Goal: Find specific page/section: Find specific page/section

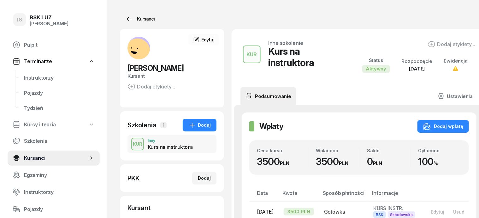
click at [135, 18] on div "Kursanci" at bounding box center [140, 19] width 29 height 8
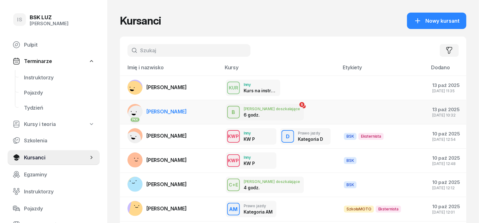
click at [165, 110] on span "[PERSON_NAME]" at bounding box center [166, 112] width 40 height 6
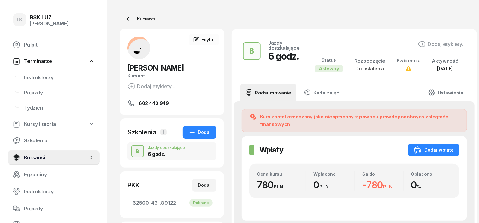
click at [137, 19] on div "Kursanci" at bounding box center [140, 19] width 29 height 8
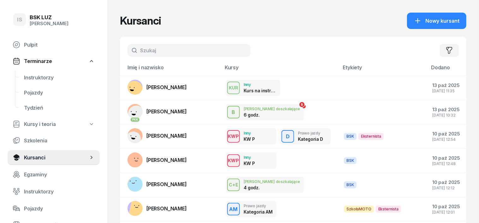
click at [133, 48] on input "text" at bounding box center [188, 50] width 123 height 13
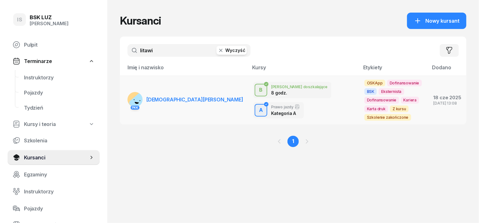
type input "litawi"
click at [128, 92] on rect at bounding box center [139, 103] width 23 height 23
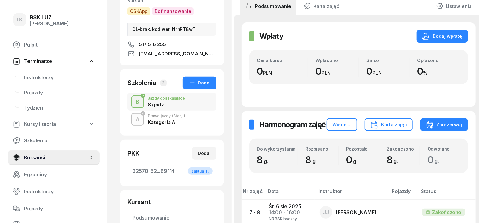
scroll to position [85, 0]
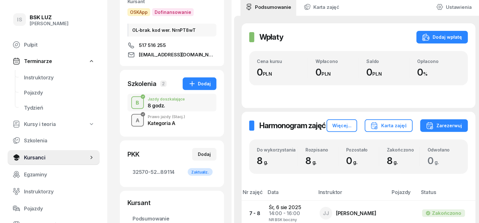
click at [133, 116] on div "A" at bounding box center [137, 120] width 9 height 9
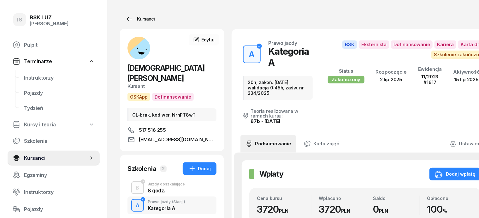
click at [130, 19] on div "Kursanci" at bounding box center [140, 19] width 29 height 8
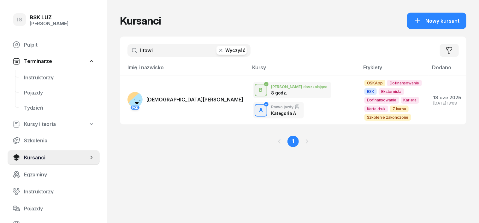
click at [219, 50] on icon "button" at bounding box center [220, 50] width 3 height 3
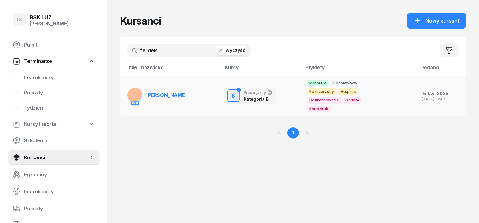
type input "ferdek"
click at [124, 95] on rect at bounding box center [134, 94] width 21 height 21
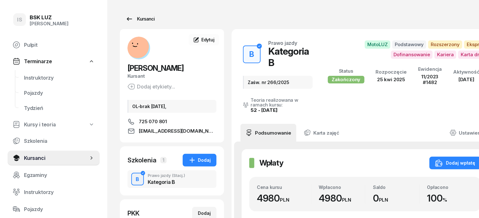
click at [136, 17] on div "Kursanci" at bounding box center [140, 19] width 29 height 8
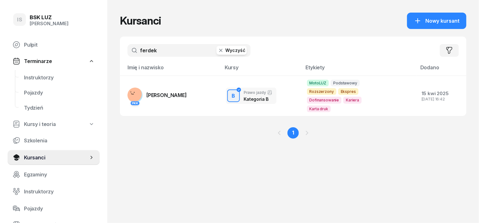
click at [218, 51] on icon "button" at bounding box center [221, 50] width 6 height 6
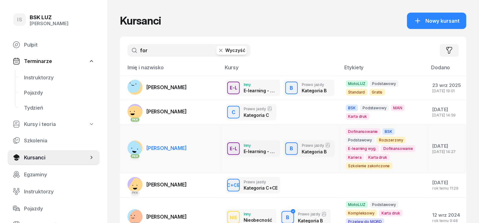
type input "for"
click at [121, 144] on rect at bounding box center [132, 150] width 25 height 25
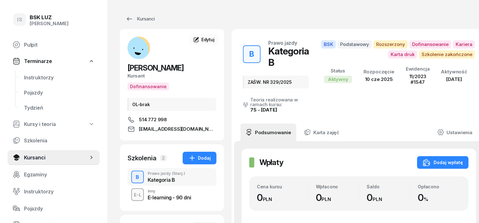
click at [133, 178] on div "B" at bounding box center [137, 177] width 9 height 9
click at [133, 18] on div "Kursanci" at bounding box center [140, 19] width 29 height 8
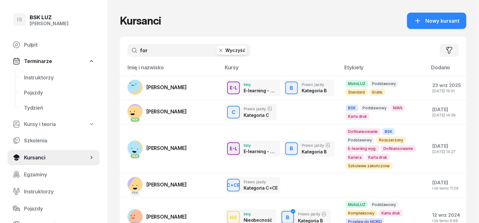
click at [218, 51] on icon "button" at bounding box center [221, 50] width 6 height 6
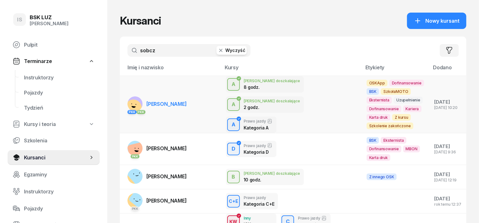
type input "sobcz"
click at [122, 101] on rect at bounding box center [133, 108] width 22 height 22
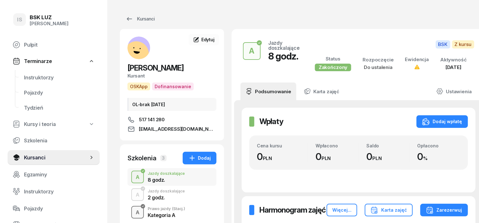
click at [133, 213] on div "A" at bounding box center [137, 213] width 9 height 9
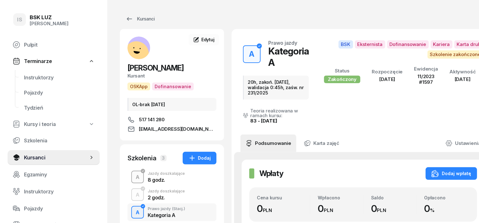
click at [133, 178] on div "A" at bounding box center [137, 177] width 9 height 9
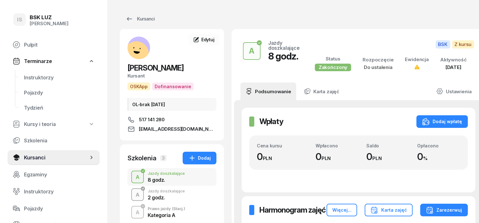
click at [133, 194] on div "A" at bounding box center [137, 195] width 9 height 9
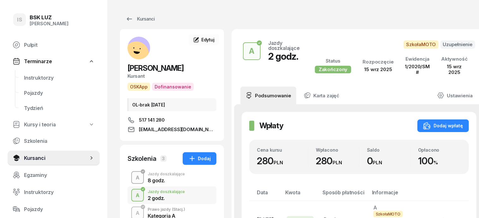
click at [133, 175] on div "A" at bounding box center [137, 177] width 9 height 9
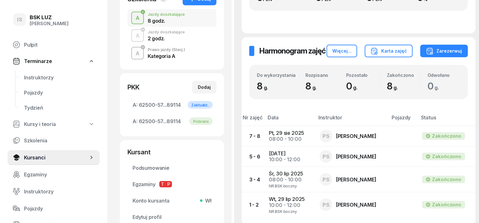
scroll to position [118, 0]
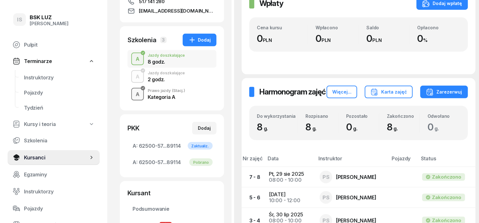
click at [133, 93] on div "A" at bounding box center [137, 94] width 9 height 9
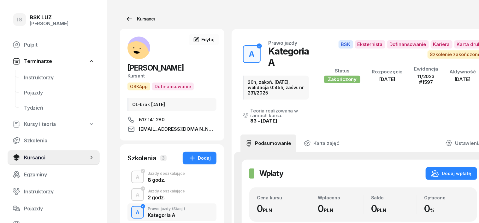
click at [133, 18] on div "Kursanci" at bounding box center [140, 19] width 29 height 8
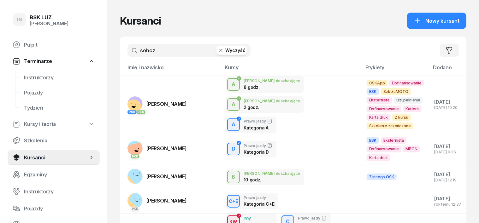
click at [219, 49] on icon "button" at bounding box center [220, 50] width 3 height 3
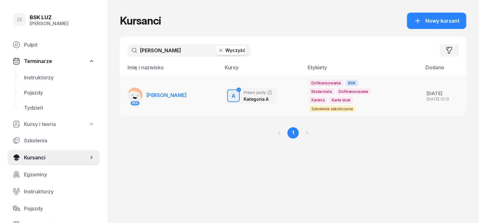
type input "gajoch"
click at [123, 90] on rect at bounding box center [133, 98] width 21 height 21
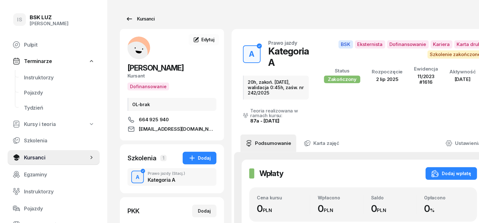
click at [132, 19] on div "Kursanci" at bounding box center [140, 19] width 29 height 8
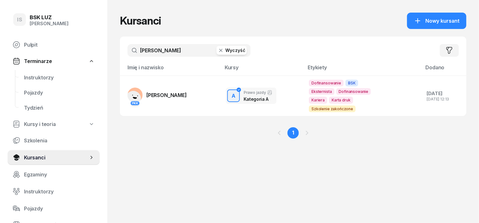
click at [218, 53] on icon "button" at bounding box center [221, 50] width 6 height 6
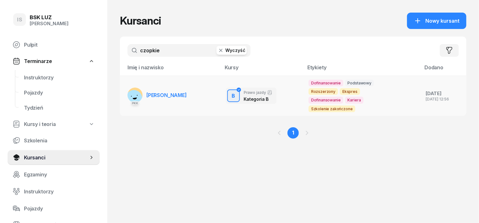
type input "czopkie"
click at [123, 97] on rect at bounding box center [133, 98] width 21 height 21
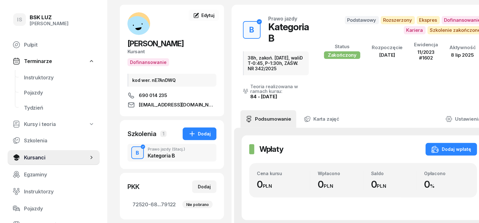
scroll to position [39, 0]
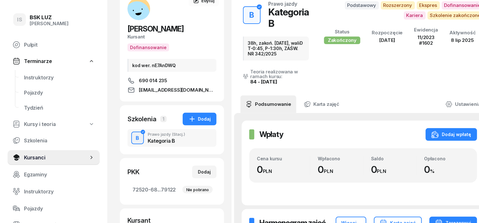
click at [133, 143] on div "B" at bounding box center [137, 138] width 9 height 9
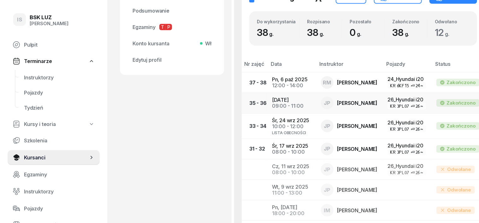
scroll to position [276, 0]
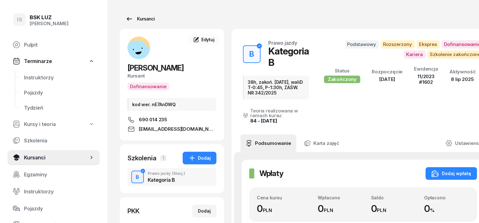
click at [136, 16] on div "Kursanci" at bounding box center [140, 19] width 29 height 8
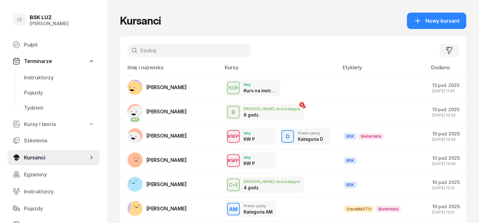
click at [134, 45] on input "text" at bounding box center [188, 50] width 123 height 13
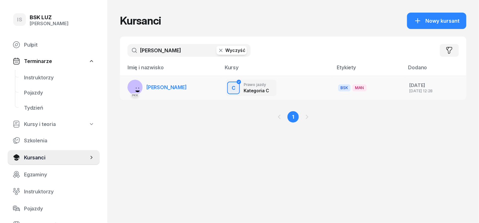
type input "radwański"
click at [124, 85] on rect at bounding box center [137, 87] width 26 height 26
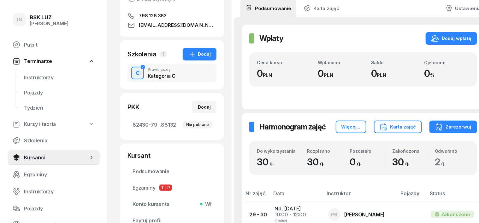
scroll to position [39, 0]
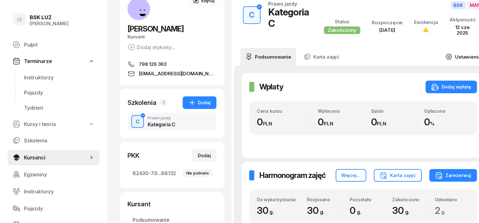
click at [440, 56] on link "Ustawienia" at bounding box center [462, 57] width 45 height 18
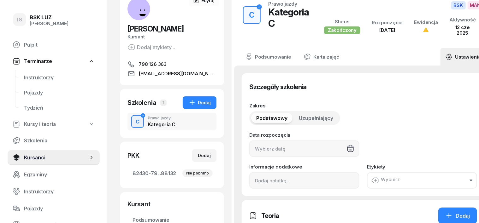
type input "19/03/2025"
type input "82430"
type input "79127"
type input "52832"
type input "88132"
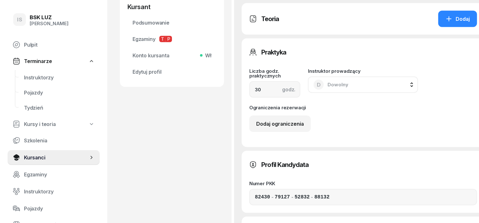
scroll to position [276, 0]
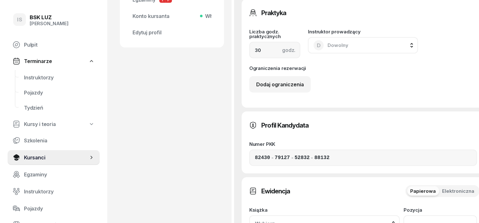
click at [432, 216] on input "number" at bounding box center [441, 224] width 74 height 16
type input "1554"
click at [332, 221] on span "Wybierz" at bounding box center [293, 224] width 77 height 6
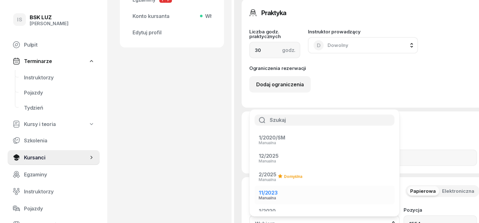
click at [376, 186] on li "11/2023 Manualna" at bounding box center [325, 195] width 140 height 18
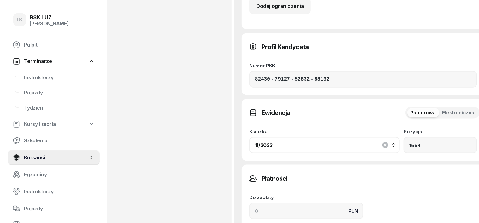
scroll to position [434, 0]
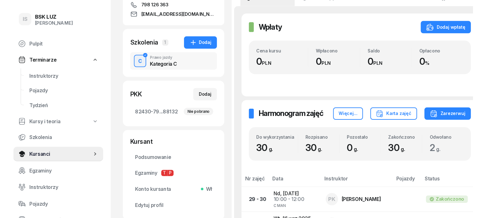
scroll to position [0, 0]
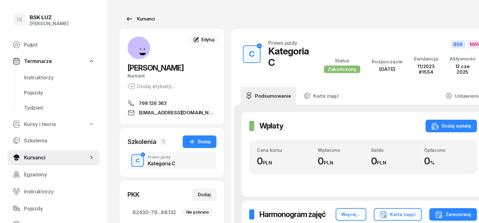
click at [135, 18] on div "Kursanci" at bounding box center [140, 19] width 29 height 8
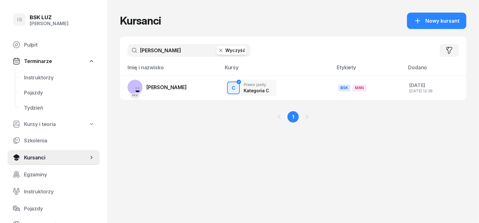
click at [219, 49] on icon "button" at bounding box center [220, 50] width 3 height 3
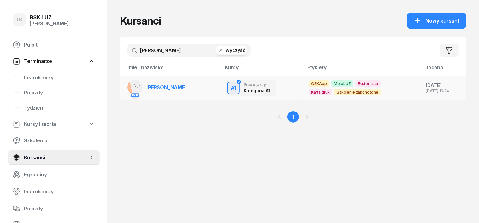
type input "bilik"
click at [129, 86] on rect at bounding box center [138, 86] width 18 height 18
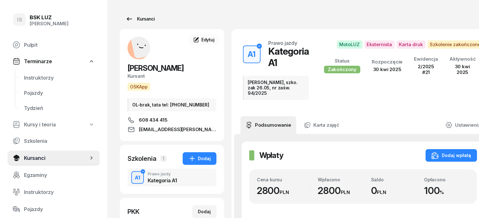
click at [136, 18] on div "Kursanci" at bounding box center [140, 19] width 29 height 8
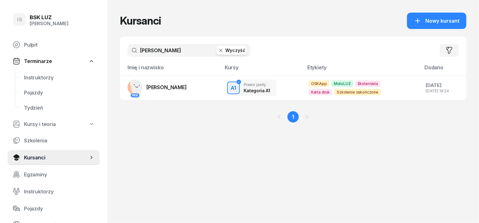
click at [219, 49] on icon "button" at bounding box center [220, 50] width 3 height 3
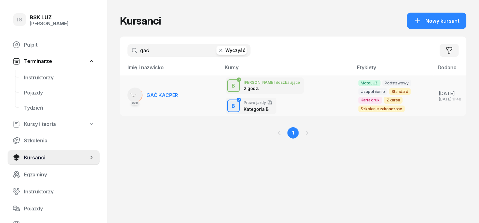
type input "gać"
click at [125, 96] on rect at bounding box center [133, 95] width 22 height 22
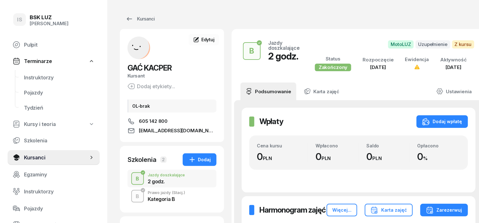
click at [133, 175] on div "B" at bounding box center [137, 179] width 9 height 9
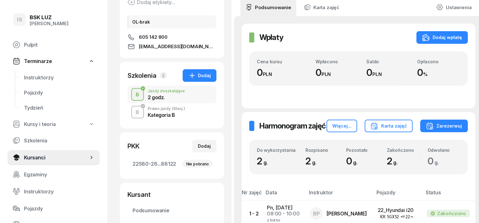
scroll to position [39, 0]
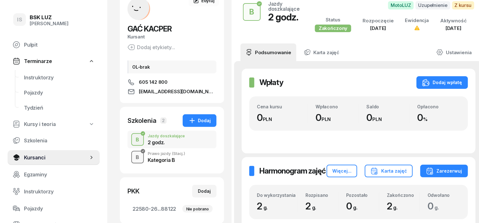
click at [133, 157] on div "B" at bounding box center [137, 157] width 9 height 9
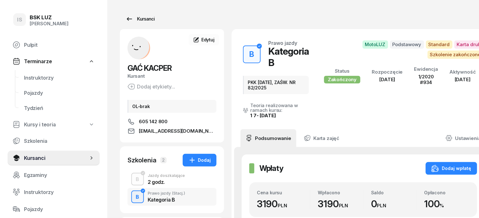
click at [138, 18] on div "Kursanci" at bounding box center [140, 19] width 29 height 8
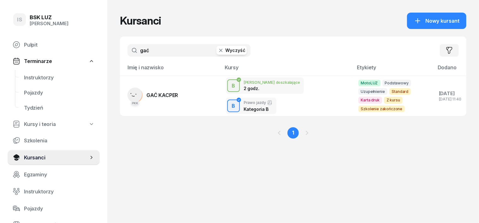
click at [218, 49] on icon "button" at bounding box center [221, 50] width 6 height 6
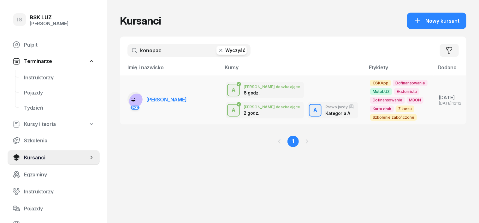
type input "konopac"
click at [127, 99] on rect at bounding box center [137, 101] width 21 height 21
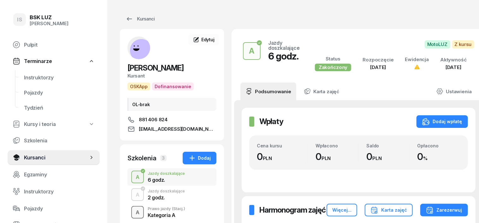
click at [133, 212] on div "A" at bounding box center [137, 213] width 9 height 9
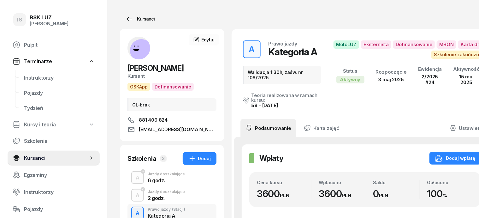
click at [131, 19] on div "Kursanci" at bounding box center [140, 19] width 29 height 8
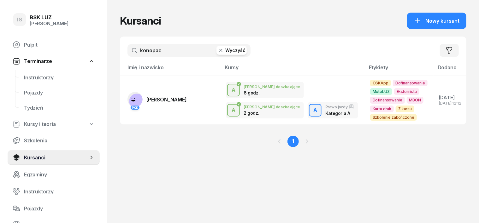
click at [218, 52] on icon "button" at bounding box center [221, 50] width 6 height 6
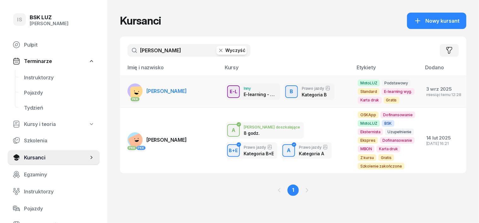
type input "bielecki"
click at [130, 89] on rect at bounding box center [138, 94] width 16 height 16
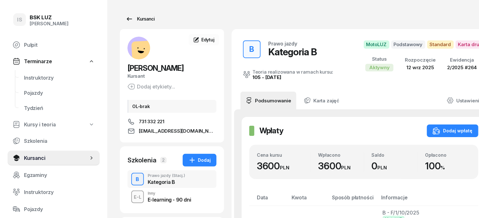
click at [129, 20] on div "Kursanci" at bounding box center [140, 19] width 29 height 8
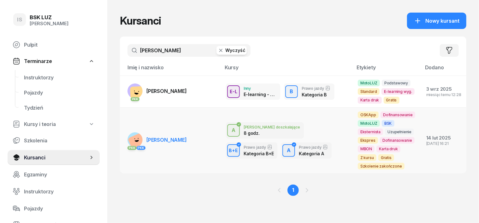
click at [127, 133] on rect at bounding box center [134, 140] width 15 height 15
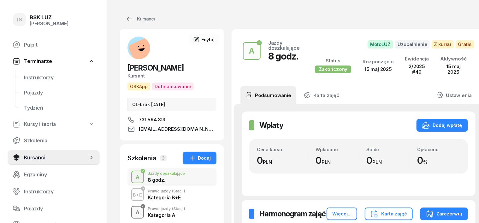
click at [133, 213] on div "A" at bounding box center [137, 213] width 9 height 9
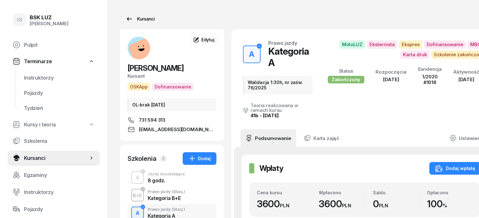
click at [127, 19] on div "Kursanci" at bounding box center [140, 19] width 29 height 8
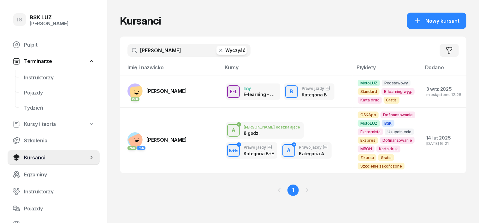
click at [219, 49] on icon "button" at bounding box center [220, 50] width 3 height 3
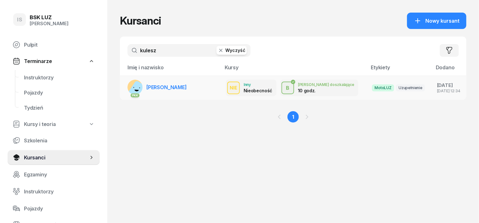
type input "kulesz"
click at [130, 85] on link "PKK KULESZA ADRIAN" at bounding box center [156, 87] width 59 height 15
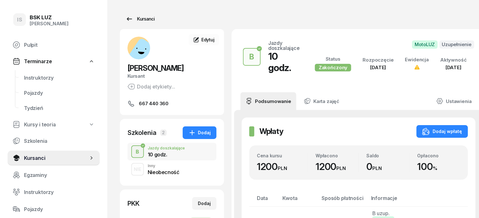
click at [127, 20] on div "Kursanci" at bounding box center [140, 19] width 29 height 8
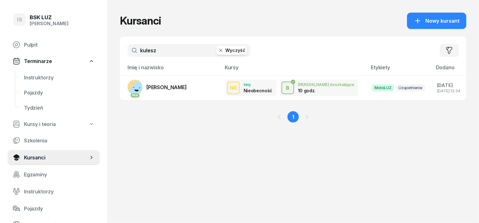
click at [218, 50] on icon "button" at bounding box center [221, 50] width 6 height 6
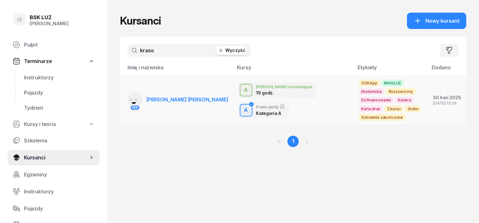
type input "kraso"
click at [123, 94] on rect at bounding box center [135, 101] width 24 height 24
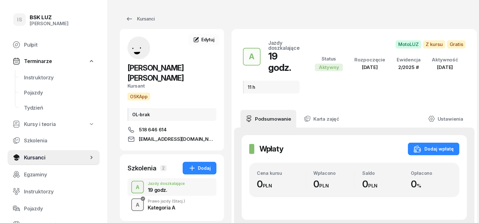
click at [133, 201] on div "A" at bounding box center [137, 205] width 9 height 9
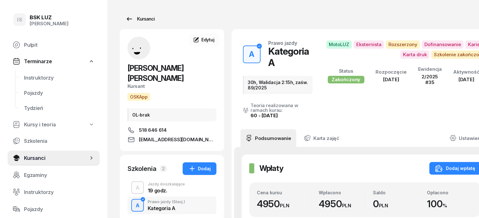
click at [131, 20] on div "Kursanci" at bounding box center [140, 19] width 29 height 8
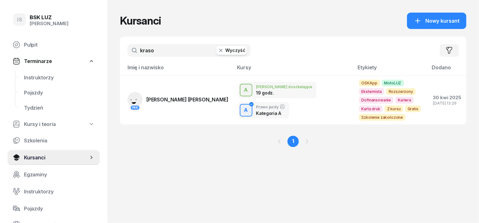
click at [218, 49] on icon "button" at bounding box center [221, 50] width 6 height 6
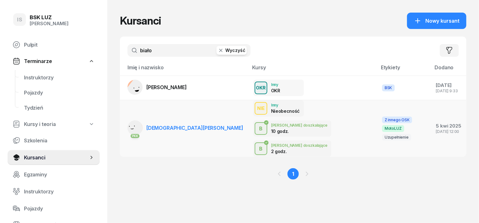
type input "biało"
click at [122, 115] on rect at bounding box center [134, 128] width 26 height 26
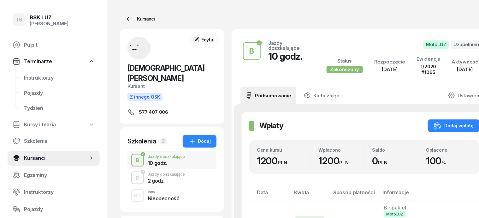
click at [127, 18] on div "Kursanci" at bounding box center [140, 19] width 29 height 8
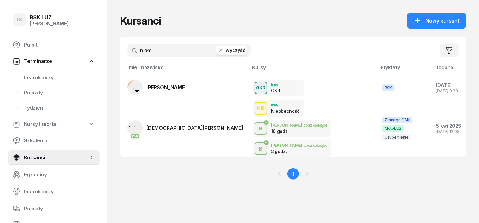
click at [216, 50] on button "Wyczyść" at bounding box center [231, 50] width 30 height 9
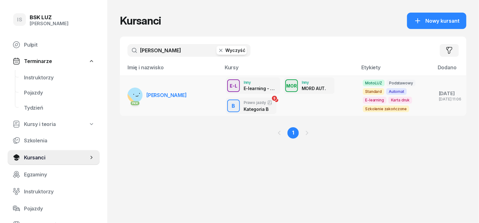
type input "wojciechowska"
click at [126, 93] on rect at bounding box center [137, 92] width 23 height 23
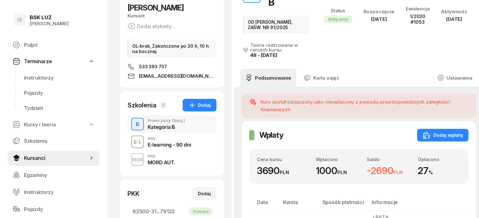
scroll to position [79, 0]
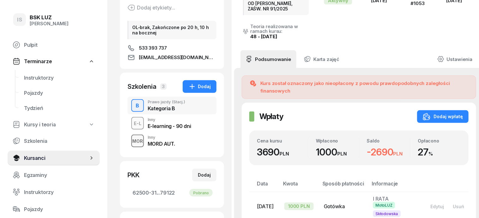
click at [130, 145] on div "MOR" at bounding box center [138, 141] width 16 height 8
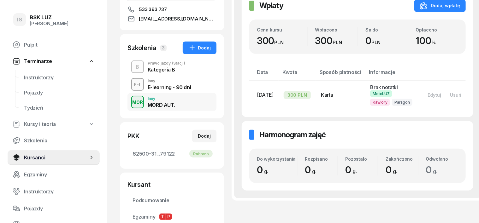
scroll to position [118, 0]
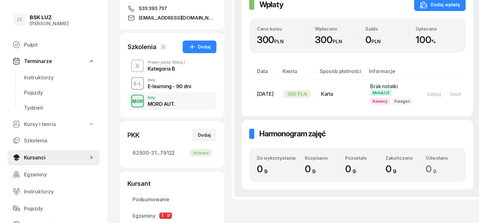
click at [133, 70] on div "B" at bounding box center [137, 66] width 9 height 9
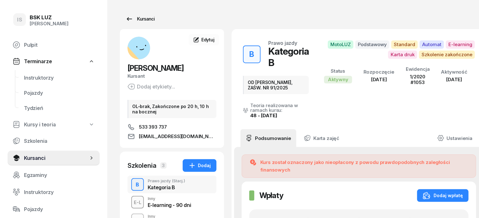
click at [133, 20] on div "Kursanci" at bounding box center [140, 19] width 29 height 8
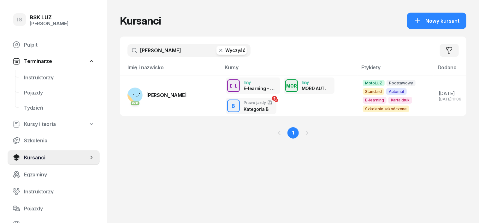
click at [216, 53] on button "Wyczyść" at bounding box center [231, 50] width 30 height 9
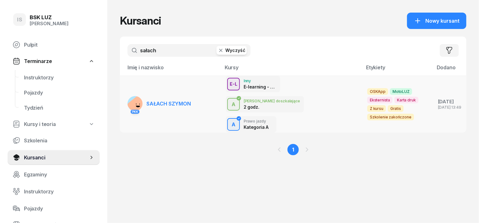
type input "sałach"
click at [127, 95] on rect at bounding box center [137, 105] width 21 height 21
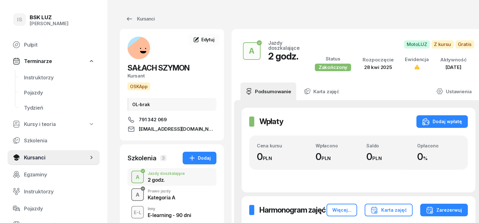
click at [133, 193] on div "A" at bounding box center [137, 195] width 9 height 9
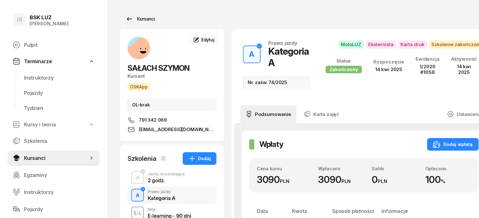
click at [133, 18] on div "Kursanci" at bounding box center [140, 19] width 29 height 8
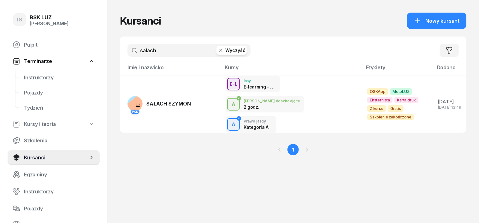
drag, startPoint x: 209, startPoint y: 50, endPoint x: 209, endPoint y: 47, distance: 3.5
click at [219, 50] on icon "button" at bounding box center [220, 50] width 3 height 3
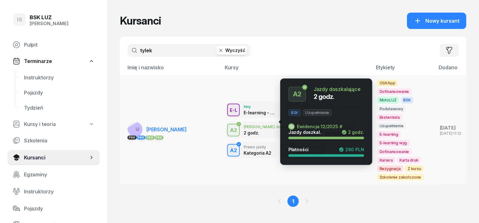
type input "tylek"
click at [227, 126] on div "A2" at bounding box center [233, 130] width 12 height 9
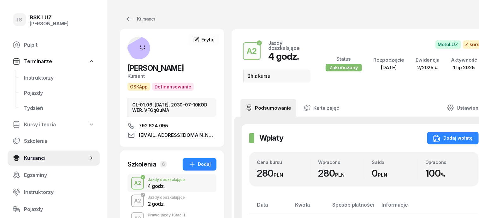
scroll to position [39, 0]
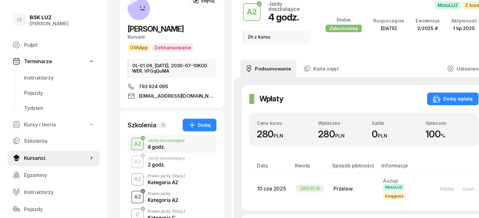
click at [132, 199] on div "A2" at bounding box center [138, 196] width 12 height 9
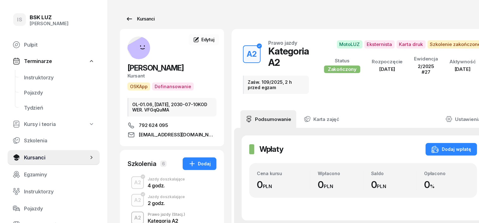
click at [134, 19] on div "Kursanci" at bounding box center [140, 19] width 29 height 8
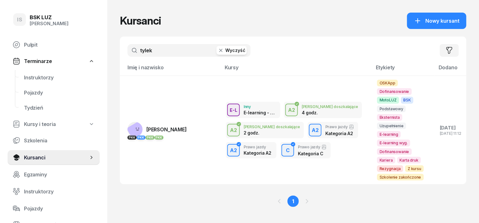
click at [218, 50] on icon "button" at bounding box center [221, 50] width 6 height 6
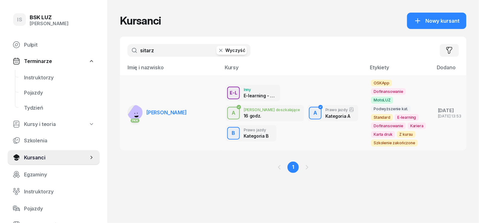
type input "sitarz"
click at [125, 110] on rect at bounding box center [137, 116] width 25 height 25
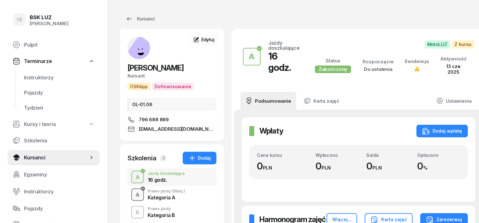
click at [133, 193] on div "A" at bounding box center [137, 195] width 9 height 9
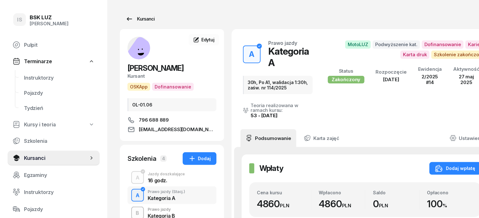
click at [131, 18] on div "Kursanci" at bounding box center [140, 19] width 29 height 8
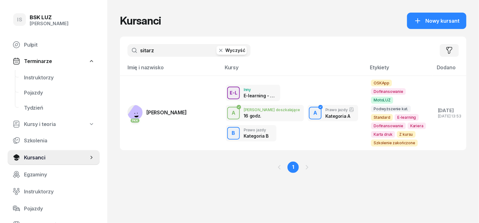
click at [218, 50] on icon "button" at bounding box center [221, 50] width 6 height 6
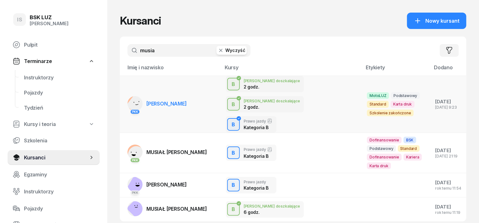
type input "musia"
click at [126, 96] on rect at bounding box center [139, 104] width 26 height 26
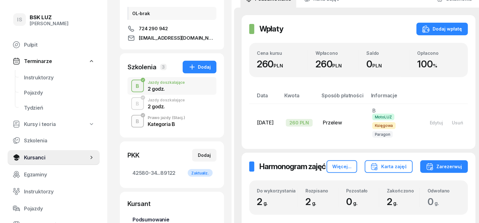
scroll to position [79, 0]
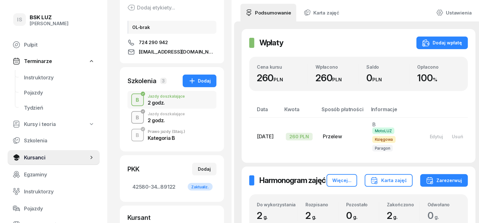
click at [133, 116] on div "B" at bounding box center [137, 118] width 9 height 9
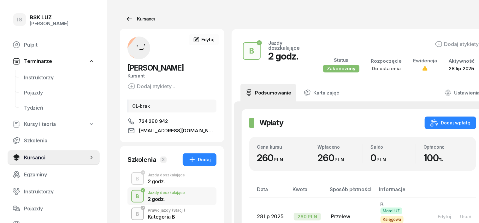
click at [129, 18] on div "Kursanci" at bounding box center [140, 19] width 29 height 8
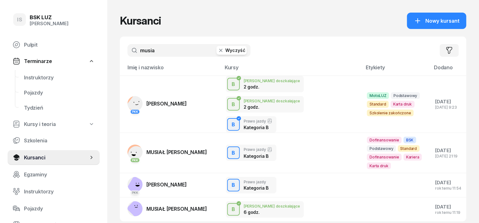
click at [218, 49] on icon "button" at bounding box center [221, 50] width 6 height 6
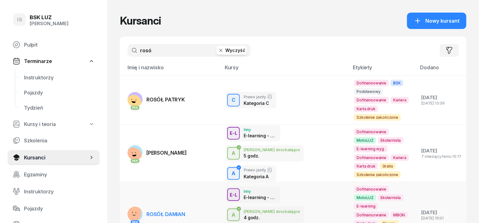
type input "rosó"
click at [120, 201] on rect at bounding box center [132, 213] width 25 height 25
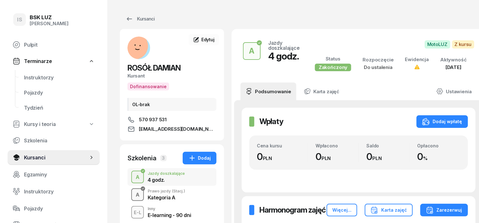
click at [133, 191] on div "A" at bounding box center [137, 195] width 9 height 9
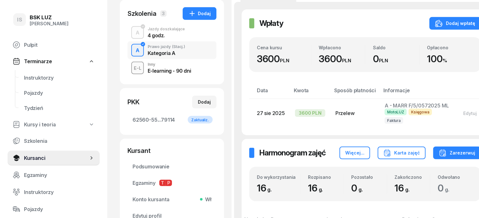
scroll to position [118, 0]
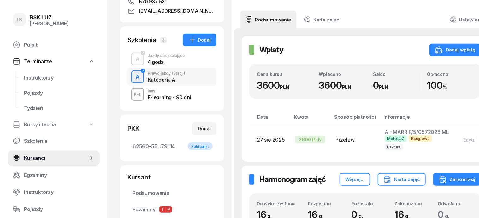
click at [133, 58] on div "A" at bounding box center [137, 59] width 9 height 9
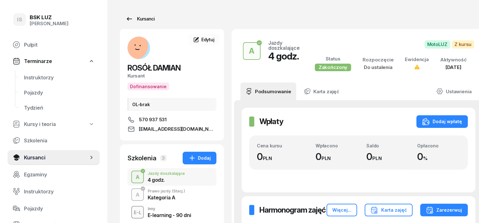
click at [131, 21] on div "Kursanci" at bounding box center [140, 19] width 29 height 8
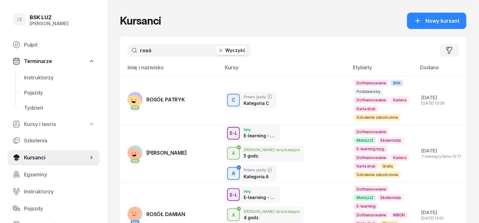
click at [219, 50] on icon "button" at bounding box center [220, 50] width 3 height 3
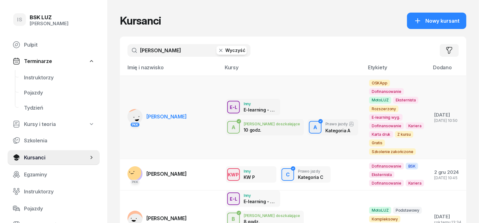
type input "zięba"
click at [125, 109] on rect at bounding box center [137, 120] width 24 height 24
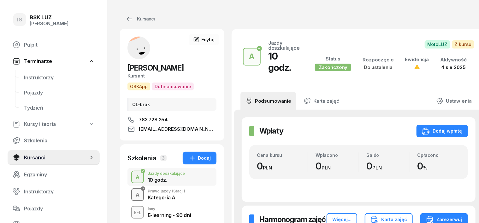
click at [133, 193] on div "A" at bounding box center [137, 195] width 9 height 9
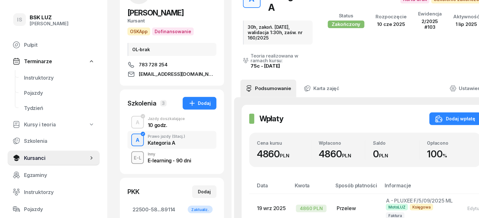
scroll to position [39, 0]
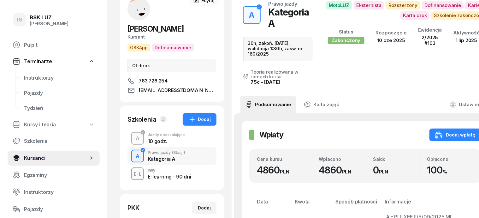
click at [133, 136] on div "A" at bounding box center [137, 138] width 9 height 9
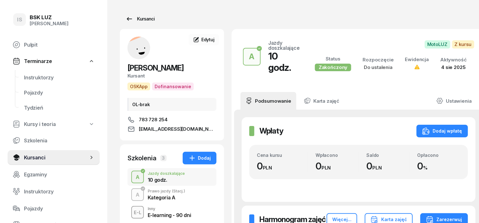
click at [135, 18] on div "Kursanci" at bounding box center [140, 19] width 29 height 8
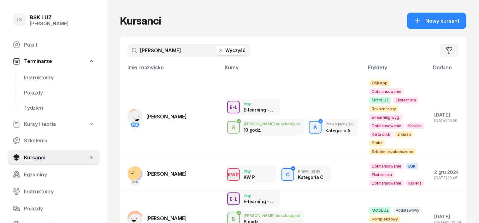
click at [218, 50] on icon "button" at bounding box center [221, 50] width 6 height 6
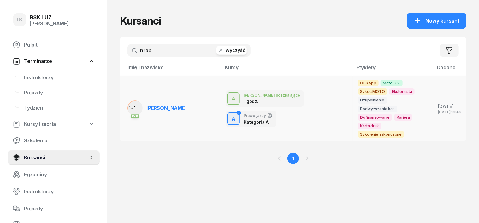
type input "hrab"
click at [125, 98] on rect at bounding box center [135, 108] width 21 height 21
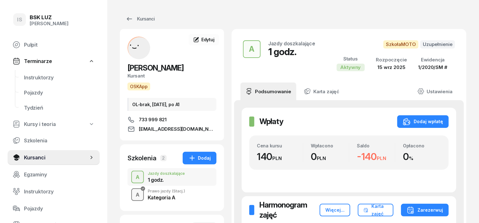
click at [133, 196] on div "A" at bounding box center [137, 195] width 9 height 9
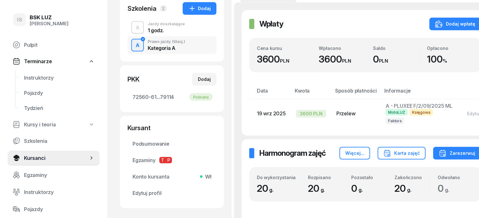
scroll to position [79, 0]
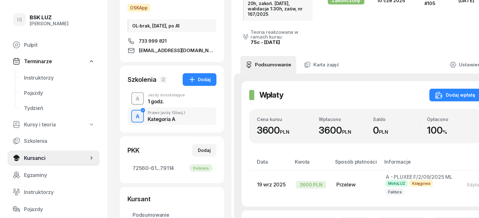
click at [133, 98] on div "A" at bounding box center [137, 98] width 9 height 9
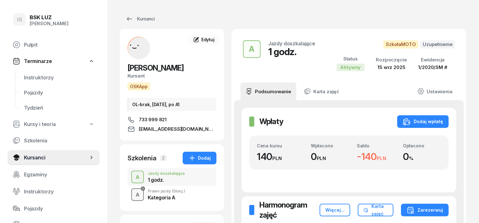
click at [133, 196] on div "A" at bounding box center [137, 195] width 9 height 9
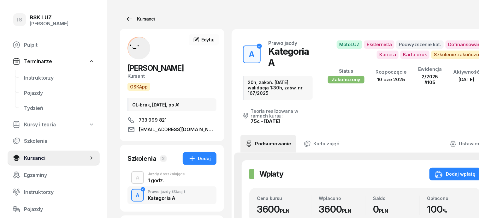
click at [133, 16] on div "Kursanci" at bounding box center [140, 19] width 29 height 8
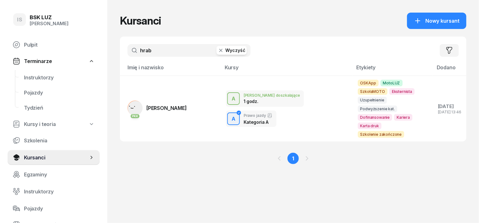
click at [218, 49] on icon "button" at bounding box center [221, 50] width 6 height 6
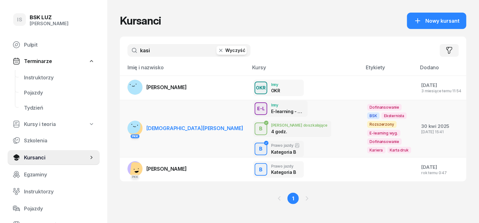
type input "kasi"
click at [131, 134] on div "PKK" at bounding box center [135, 136] width 9 height 4
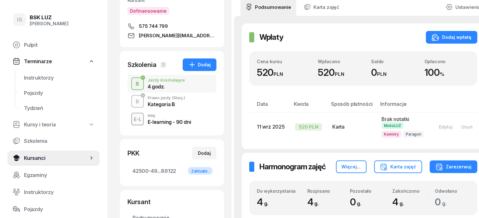
scroll to position [79, 0]
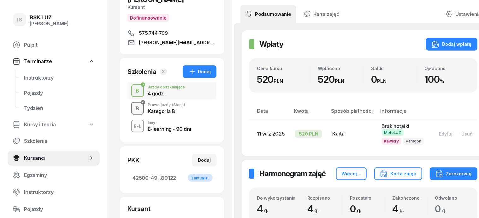
click at [133, 104] on div "B" at bounding box center [137, 108] width 9 height 9
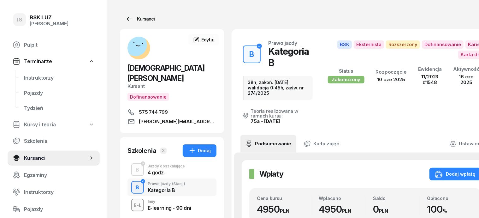
click at [138, 17] on div "Kursanci" at bounding box center [140, 19] width 29 height 8
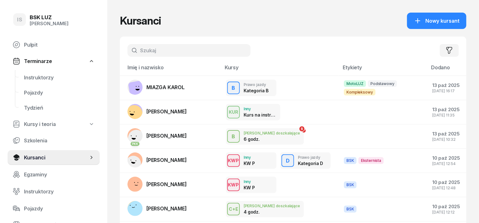
click at [136, 50] on input "text" at bounding box center [188, 50] width 123 height 13
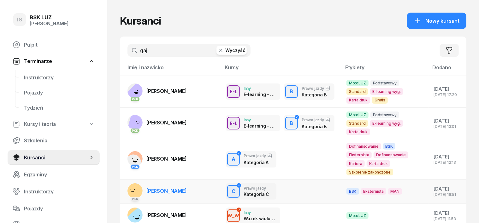
type input "gaj"
click at [123, 180] on rect at bounding box center [134, 191] width 23 height 23
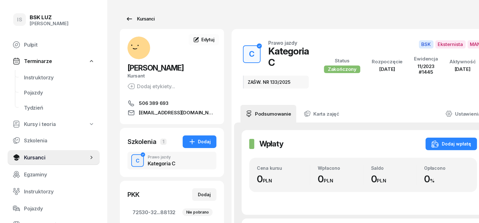
click at [135, 17] on div "Kursanci" at bounding box center [140, 19] width 29 height 8
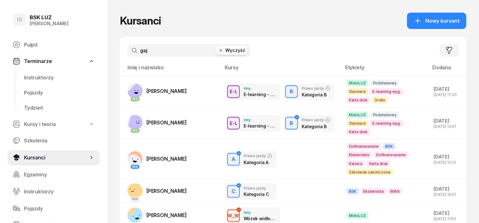
click at [218, 50] on icon "button" at bounding box center [221, 50] width 6 height 6
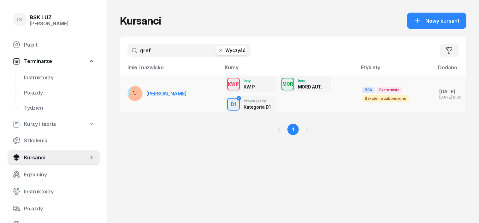
type input "gref"
click at [128, 91] on rect at bounding box center [138, 94] width 21 height 21
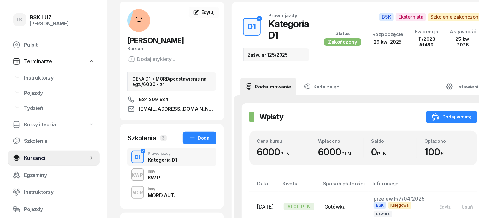
scroll to position [39, 0]
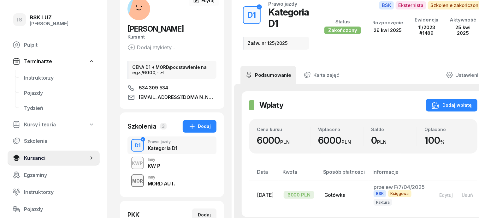
click at [130, 177] on div "MOR" at bounding box center [138, 181] width 16 height 8
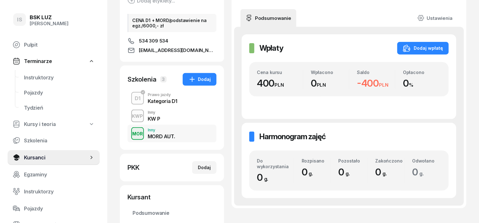
scroll to position [79, 0]
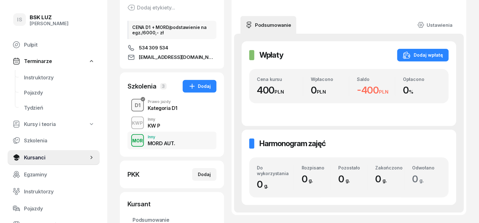
click at [132, 109] on div "D1" at bounding box center [137, 105] width 11 height 9
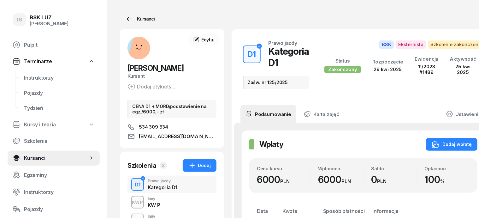
click at [133, 21] on div "Kursanci" at bounding box center [140, 19] width 29 height 8
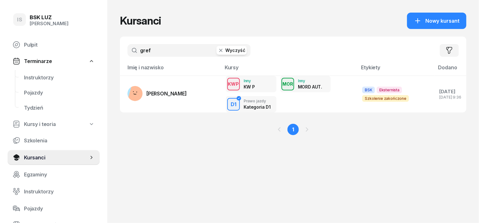
click at [218, 51] on icon "button" at bounding box center [221, 50] width 6 height 6
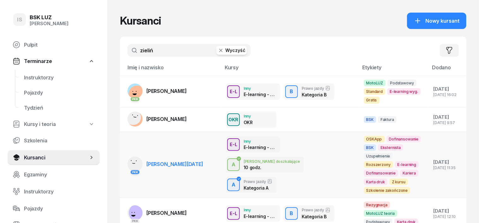
type input "zieliń"
click at [123, 156] on rect at bounding box center [135, 163] width 24 height 24
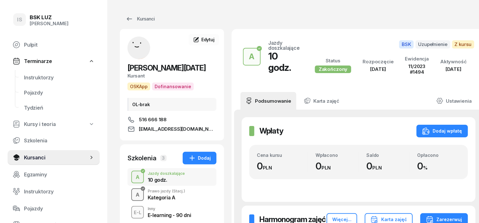
click at [133, 197] on div "A" at bounding box center [137, 195] width 9 height 9
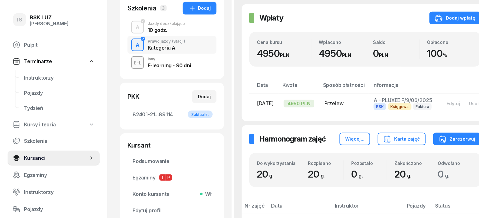
scroll to position [158, 0]
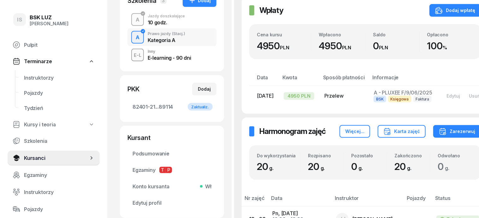
click at [132, 17] on div "button" at bounding box center [137, 19] width 11 height 11
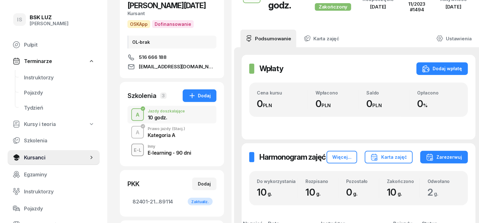
scroll to position [158, 0]
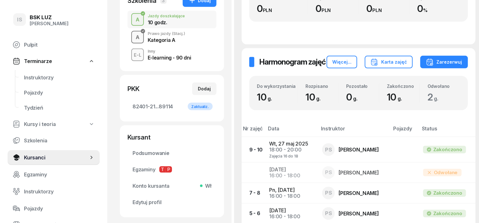
click at [133, 34] on div "A" at bounding box center [137, 37] width 9 height 9
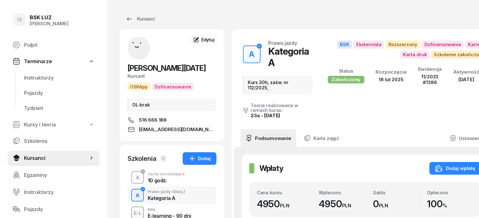
click at [133, 175] on div "A" at bounding box center [137, 177] width 9 height 9
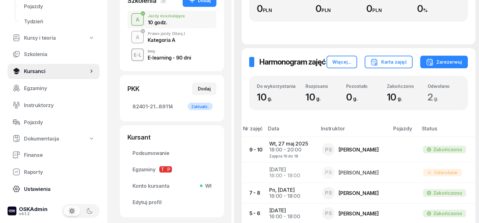
scroll to position [89, 0]
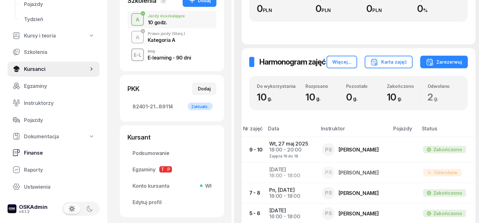
click at [30, 151] on span "Finanse" at bounding box center [59, 153] width 71 height 6
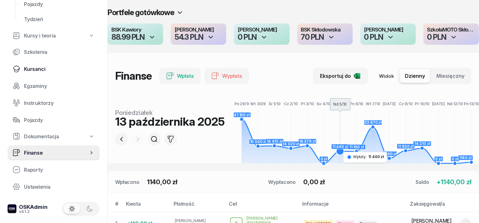
click at [40, 71] on span "Kursanci" at bounding box center [59, 69] width 71 height 6
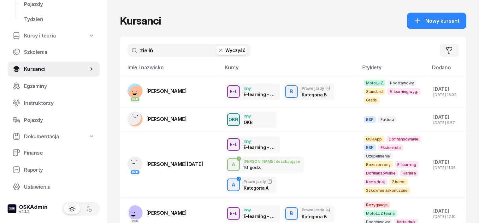
click at [219, 50] on icon "button" at bounding box center [220, 50] width 3 height 3
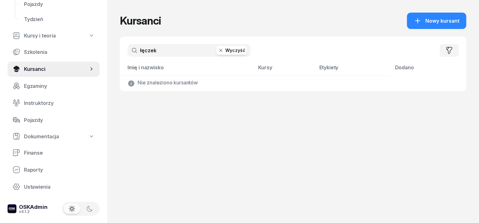
click at [136, 47] on input "łęczek" at bounding box center [188, 50] width 123 height 13
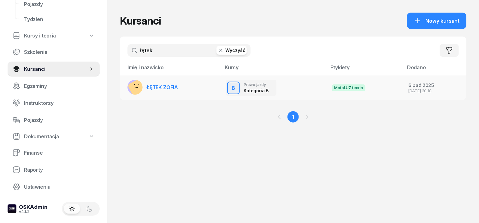
type input "łętek"
click at [127, 87] on rect at bounding box center [139, 89] width 25 height 25
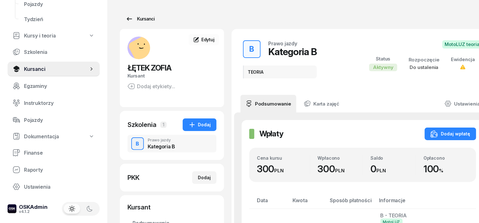
click at [131, 20] on div "Kursanci" at bounding box center [140, 19] width 29 height 8
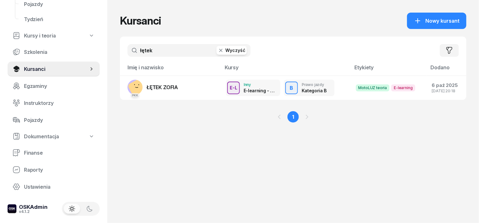
click at [218, 49] on icon "button" at bounding box center [221, 50] width 6 height 6
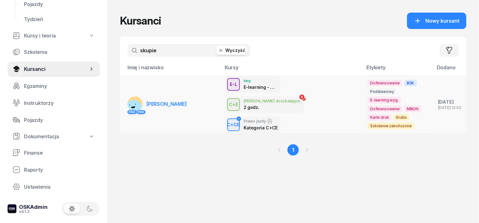
type input "skupie"
click at [124, 99] on rect at bounding box center [134, 109] width 20 height 20
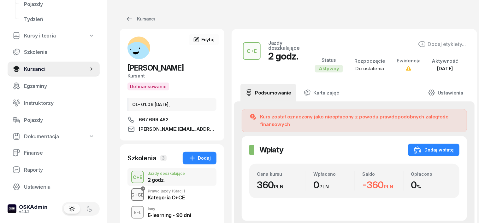
click at [129, 197] on div "C+CE" at bounding box center [138, 195] width 18 height 8
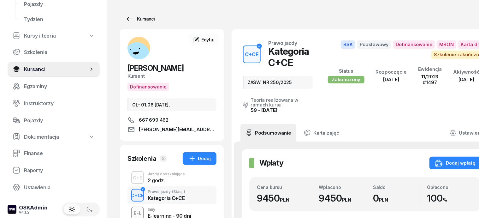
click at [135, 20] on div "Kursanci" at bounding box center [140, 19] width 29 height 8
